Goal: Contribute content: Contribute content

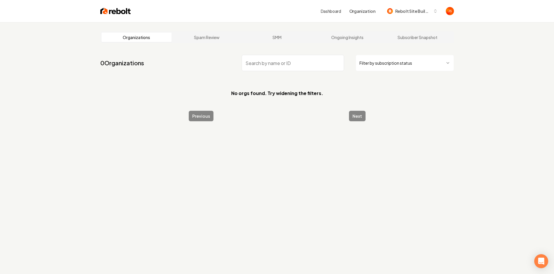
click at [341, 64] on input "search" at bounding box center [293, 63] width 102 height 16
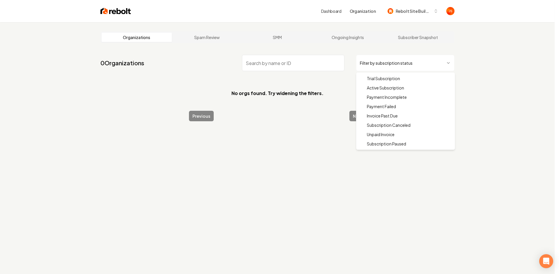
click at [385, 63] on html "Dashboard Organization Rebolt Site Builder Organizations Spam Review SMM Ongoin…" at bounding box center [279, 137] width 559 height 274
click at [501, 33] on html "Dashboard Organization Rebolt Site Builder Organizations Spam Review SMM Ongoin…" at bounding box center [279, 137] width 559 height 274
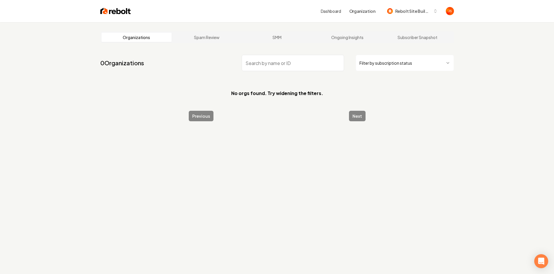
drag, startPoint x: 322, startPoint y: 59, endPoint x: 333, endPoint y: 59, distance: 11.4
click at [325, 60] on input "search" at bounding box center [293, 63] width 102 height 16
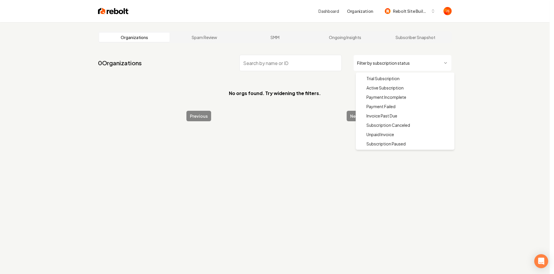
click at [377, 60] on html "Dashboard Organization Rebolt Site Builder Organizations Spam Review SMM Ongoin…" at bounding box center [277, 137] width 554 height 274
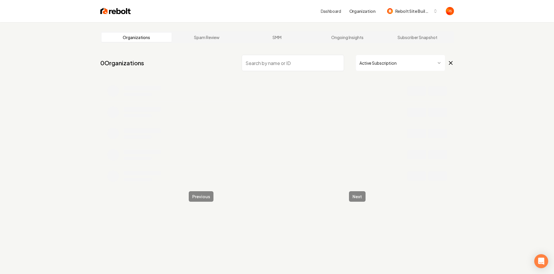
click at [317, 69] on input "search" at bounding box center [293, 63] width 102 height 16
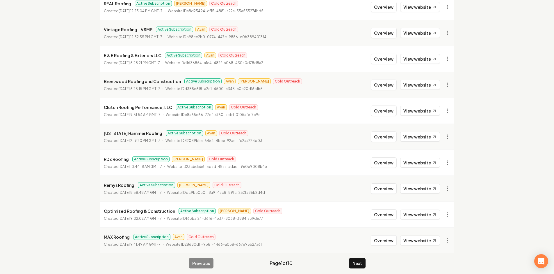
scroll to position [86, 0]
type input "Roofing"
click at [356, 260] on button "Next" at bounding box center [357, 262] width 17 height 10
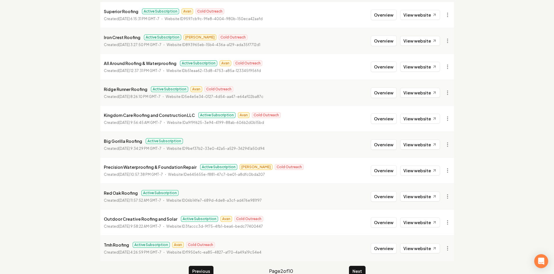
scroll to position [78, 0]
click at [417, 249] on link "View website" at bounding box center [420, 249] width 40 height 10
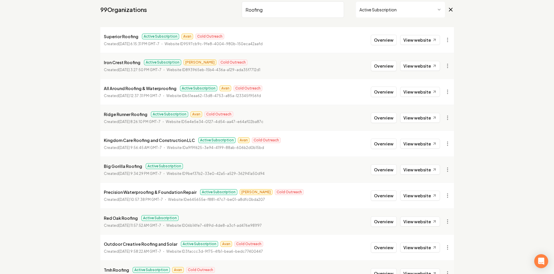
scroll to position [0, 0]
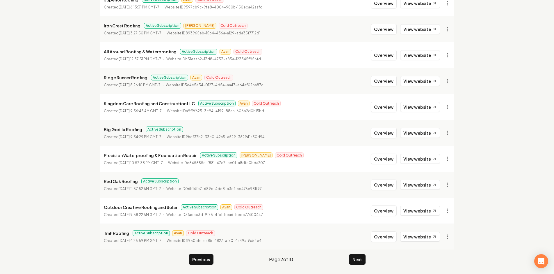
click at [361, 258] on button "Next" at bounding box center [357, 259] width 17 height 10
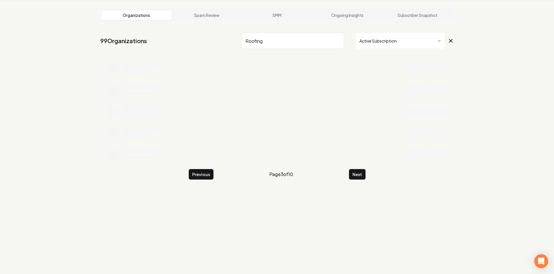
scroll to position [90, 0]
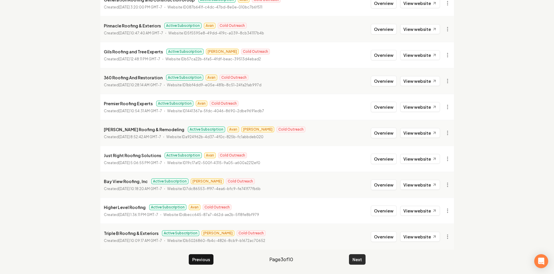
click at [359, 255] on button "Next" at bounding box center [357, 259] width 17 height 10
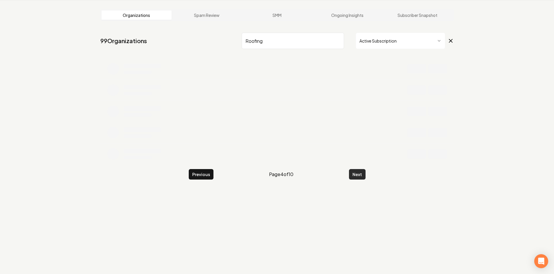
scroll to position [22, 0]
click at [359, 255] on div "Organizations Spam Review SMM Ongoing Insights Subscriber Snapshot 99 Organizat…" at bounding box center [277, 137] width 554 height 274
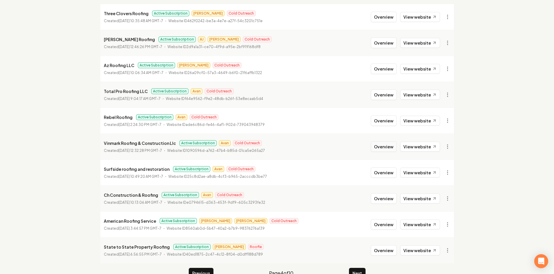
scroll to position [77, 0]
click at [413, 145] on link "View website" at bounding box center [420, 146] width 40 height 10
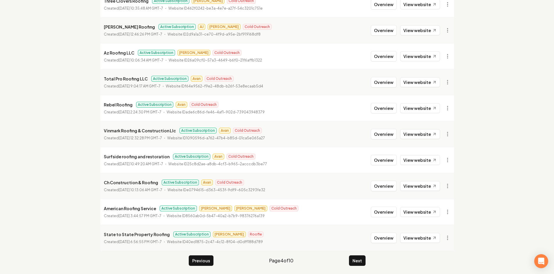
scroll to position [90, 0]
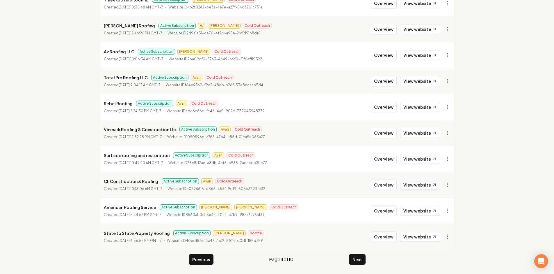
click at [415, 186] on link "View website" at bounding box center [420, 185] width 40 height 10
click at [431, 210] on link "View website" at bounding box center [420, 210] width 40 height 10
click at [354, 264] on button "Next" at bounding box center [357, 259] width 17 height 10
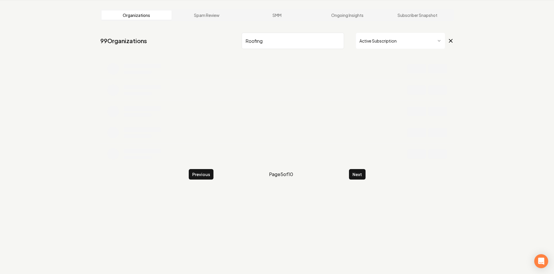
scroll to position [90, 0]
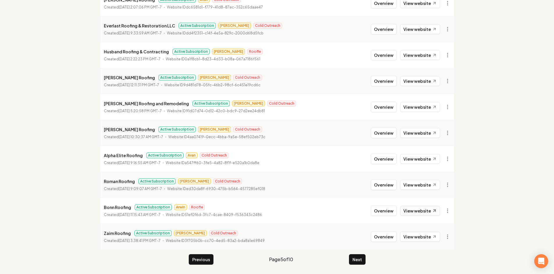
click at [420, 214] on link "View website" at bounding box center [420, 210] width 40 height 10
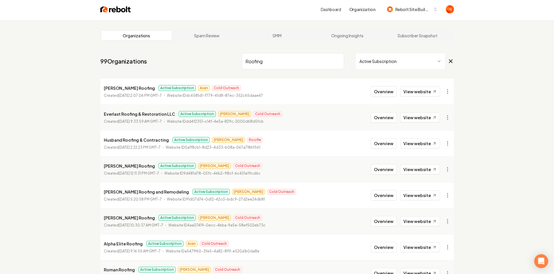
scroll to position [0, 0]
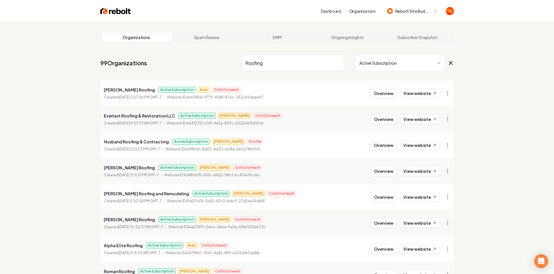
click at [339, 68] on input "Roofing" at bounding box center [293, 63] width 102 height 16
click at [338, 65] on input "Roofing" at bounding box center [293, 63] width 102 height 16
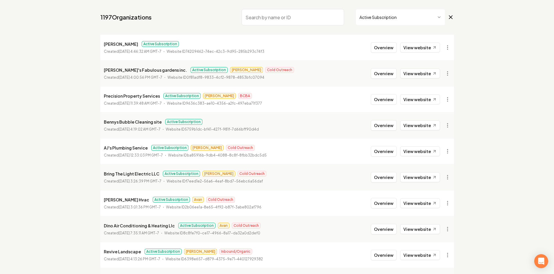
scroll to position [90, 0]
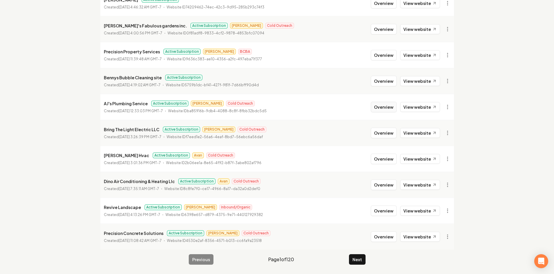
click at [384, 108] on button "Overview" at bounding box center [384, 107] width 26 height 10
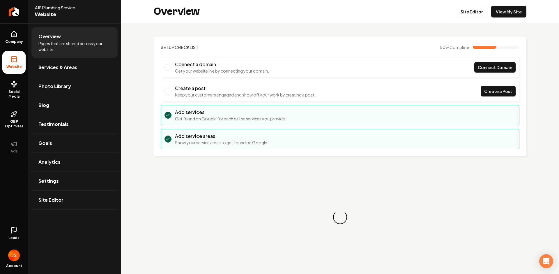
click at [47, 109] on link "Blog" at bounding box center [74, 105] width 86 height 19
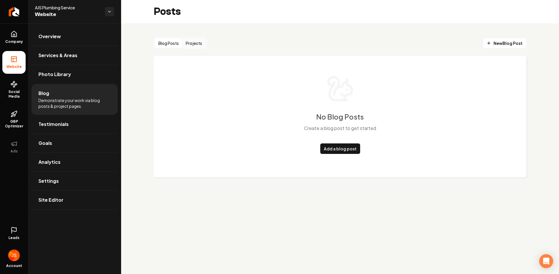
click at [381, 120] on div "No Blog Posts Create a blog post to get started Add a blog post" at bounding box center [339, 114] width 349 height 79
click at [336, 150] on link "Add a blog post" at bounding box center [340, 148] width 40 height 10
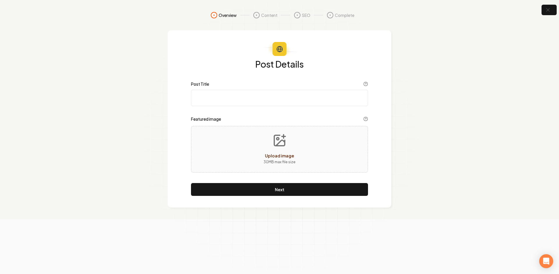
drag, startPoint x: 280, startPoint y: 87, endPoint x: 279, endPoint y: 90, distance: 3.0
click at [279, 88] on div "Post Title" at bounding box center [279, 93] width 177 height 24
click at [249, 97] on input "Post Title" at bounding box center [279, 98] width 177 height 16
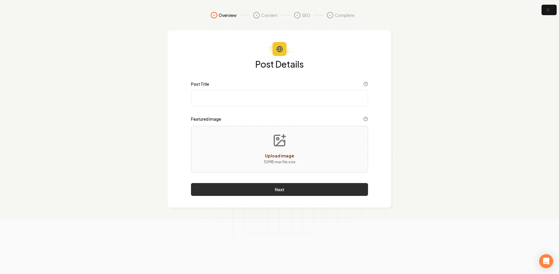
click at [282, 191] on button "Next" at bounding box center [279, 189] width 177 height 13
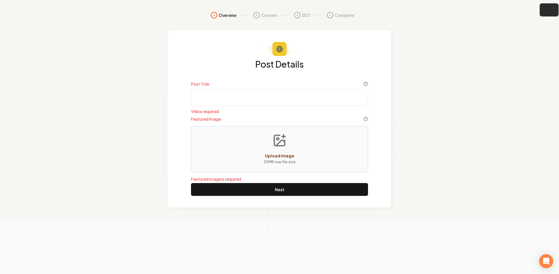
click at [549, 4] on button "button" at bounding box center [549, 9] width 19 height 13
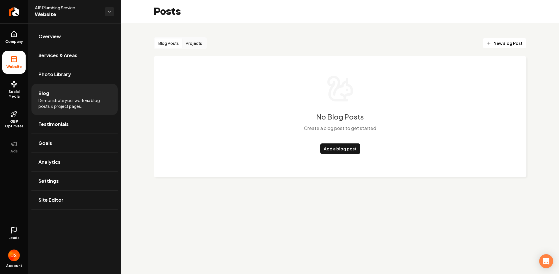
click at [425, 82] on div "No Blog Posts Create a blog post to get started Add a blog post" at bounding box center [339, 114] width 349 height 79
drag, startPoint x: 481, startPoint y: 68, endPoint x: 511, endPoint y: 42, distance: 39.4
click at [487, 63] on div "No Blog Posts Create a blog post to get started Add a blog post" at bounding box center [340, 116] width 373 height 121
click at [502, 44] on span "New Blog Post" at bounding box center [504, 43] width 36 height 6
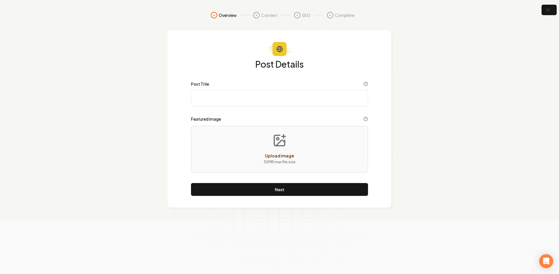
click at [299, 100] on input "Post Title" at bounding box center [279, 98] width 177 height 16
click at [551, 10] on icon "button" at bounding box center [547, 9] width 7 height 7
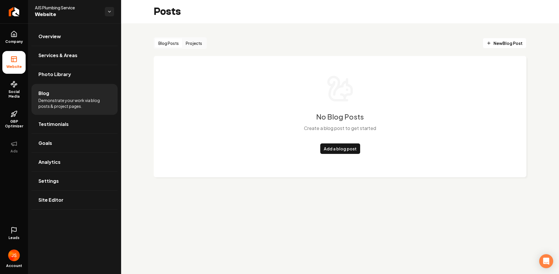
drag, startPoint x: 347, startPoint y: 100, endPoint x: 351, endPoint y: 120, distance: 21.1
click at [347, 100] on icon "Main content area" at bounding box center [337, 88] width 19 height 23
click at [182, 44] on button "Blog Posts" at bounding box center [168, 42] width 27 height 9
click at [190, 45] on button "Projects" at bounding box center [193, 42] width 23 height 9
click at [171, 41] on button "Blog Posts" at bounding box center [168, 42] width 27 height 9
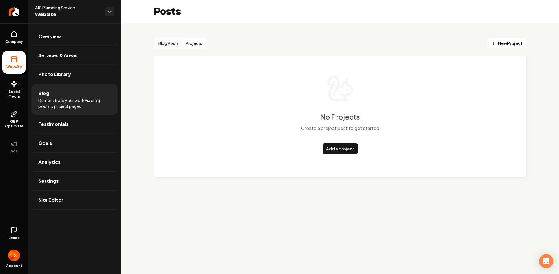
click at [188, 43] on button "Projects" at bounding box center [193, 42] width 23 height 9
click at [169, 41] on button "Blog Posts" at bounding box center [168, 42] width 27 height 9
click at [198, 45] on button "Projects" at bounding box center [193, 42] width 23 height 9
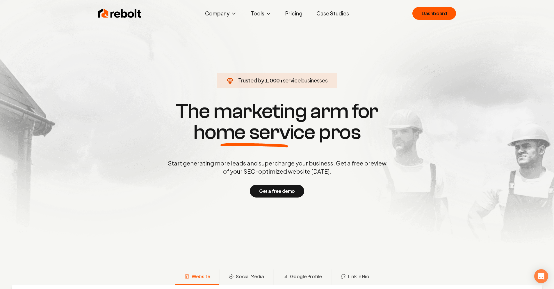
click at [400, 86] on section "Trusted by 1,000 + service businesses The marketing arm for home service pros S…" at bounding box center [277, 149] width 289 height 260
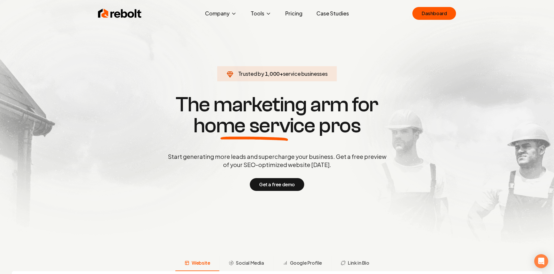
click at [299, 26] on section "Trusted by 1,000 + service businesses The marketing arm for home service pros S…" at bounding box center [277, 142] width 289 height 246
click at [328, 14] on link "Case Studies" at bounding box center [333, 14] width 42 height 12
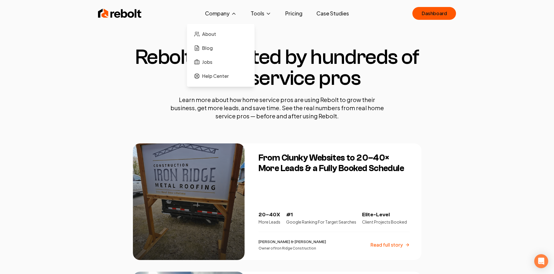
click at [228, 11] on button "Company" at bounding box center [221, 14] width 41 height 12
click at [222, 31] on link "About" at bounding box center [221, 34] width 58 height 12
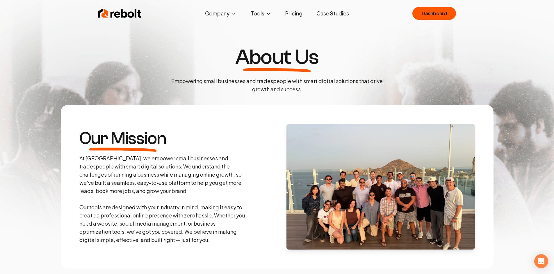
click at [138, 13] on img at bounding box center [120, 14] width 44 height 12
